Goal: Obtain resource: Download file/media

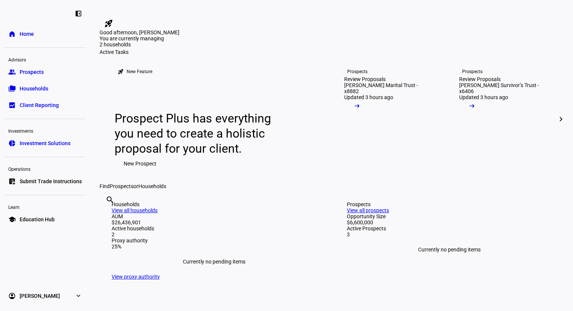
click at [48, 94] on link "folder_copy Households" at bounding box center [45, 88] width 81 height 15
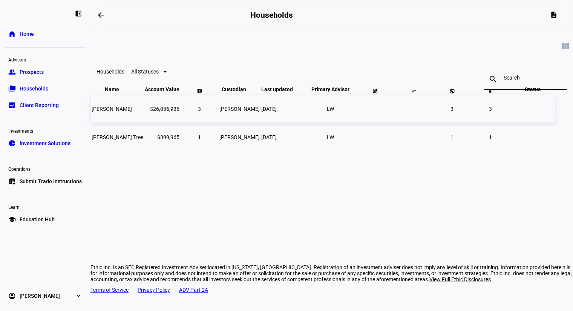
click at [132, 112] on span "[PERSON_NAME]" at bounding box center [112, 109] width 40 height 6
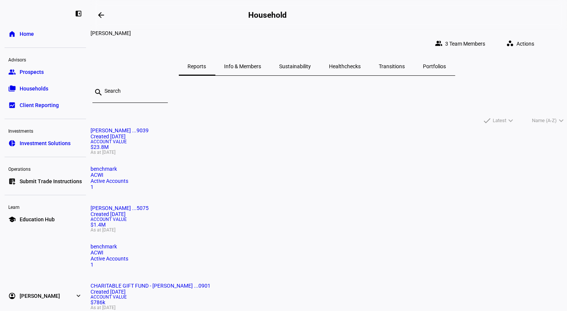
click at [149, 131] on span "[PERSON_NAME] ...9039" at bounding box center [120, 131] width 58 height 6
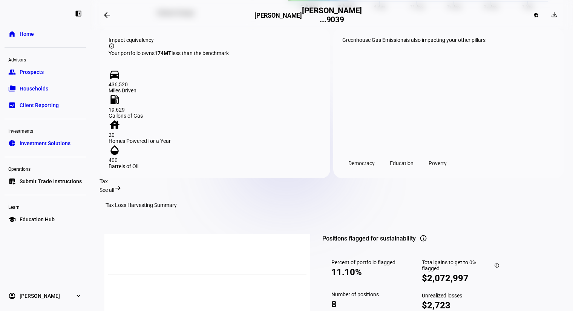
scroll to position [1259, 0]
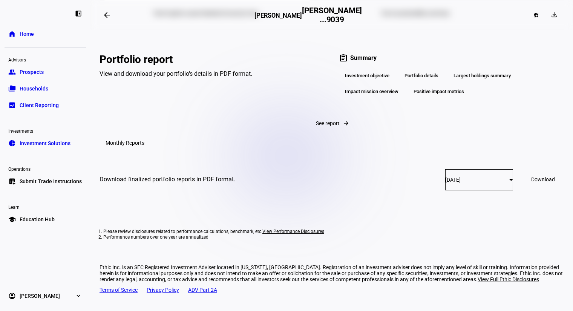
click at [532, 183] on span "Download" at bounding box center [544, 180] width 24 height 6
click at [29, 219] on span "Education Hub" at bounding box center [37, 220] width 35 height 8
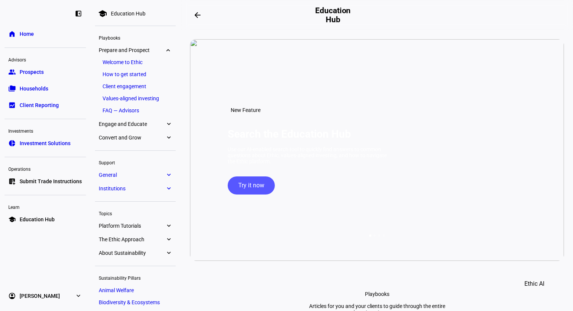
click at [245, 195] on span "Try it now" at bounding box center [251, 186] width 26 height 18
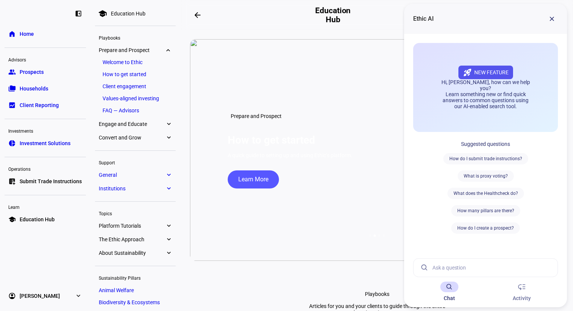
click at [467, 267] on input at bounding box center [492, 268] width 119 height 18
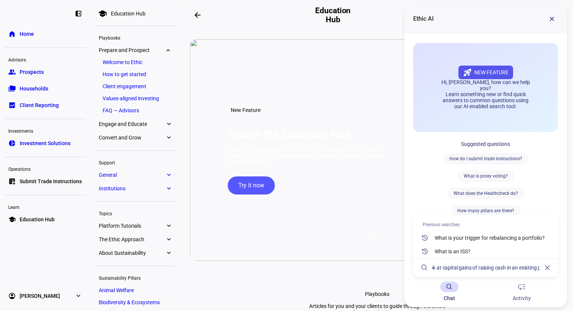
scroll to position [0, 97]
type input "How do i request an analysis to look at capital gains of raising cash in an exi…"
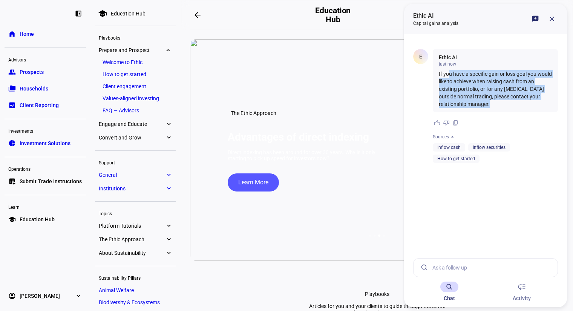
drag, startPoint x: 450, startPoint y: 74, endPoint x: 518, endPoint y: 108, distance: 75.4
click at [518, 108] on div "Ethic AI just now If you have a specific gain or loss goal you would like to ac…" at bounding box center [495, 80] width 125 height 63
click at [199, 15] on mat-icon "arrow_backwards" at bounding box center [197, 15] width 9 height 9
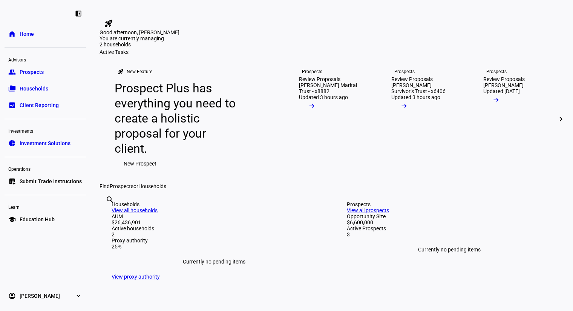
click at [34, 86] on span "Households" at bounding box center [34, 89] width 29 height 8
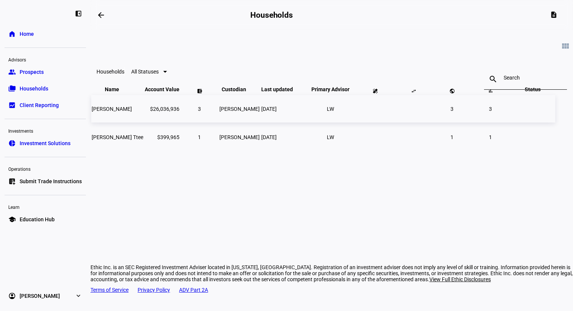
click at [132, 112] on span "[PERSON_NAME]" at bounding box center [112, 109] width 40 height 6
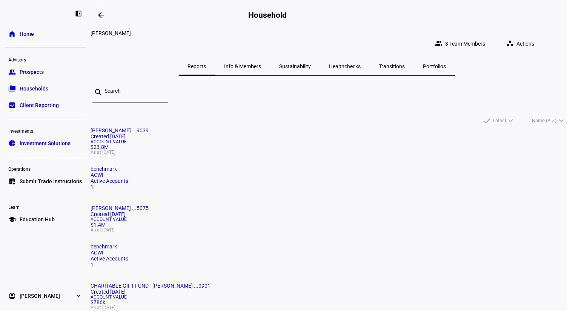
click at [149, 128] on span "[PERSON_NAME] ...9039" at bounding box center [120, 131] width 58 height 6
